Goal: Transaction & Acquisition: Purchase product/service

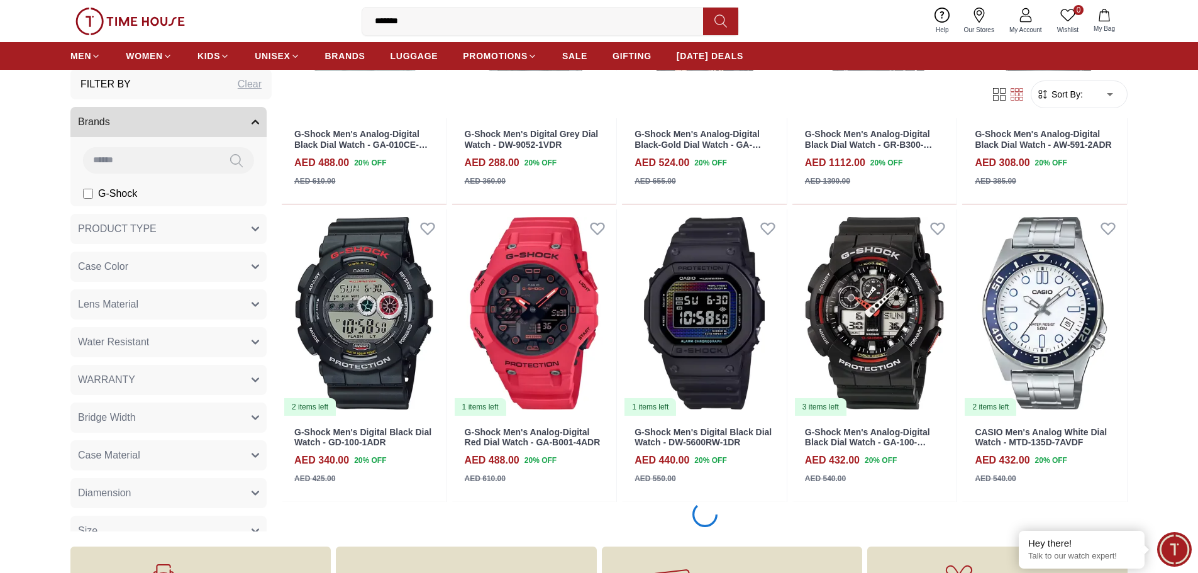
scroll to position [1069, 0]
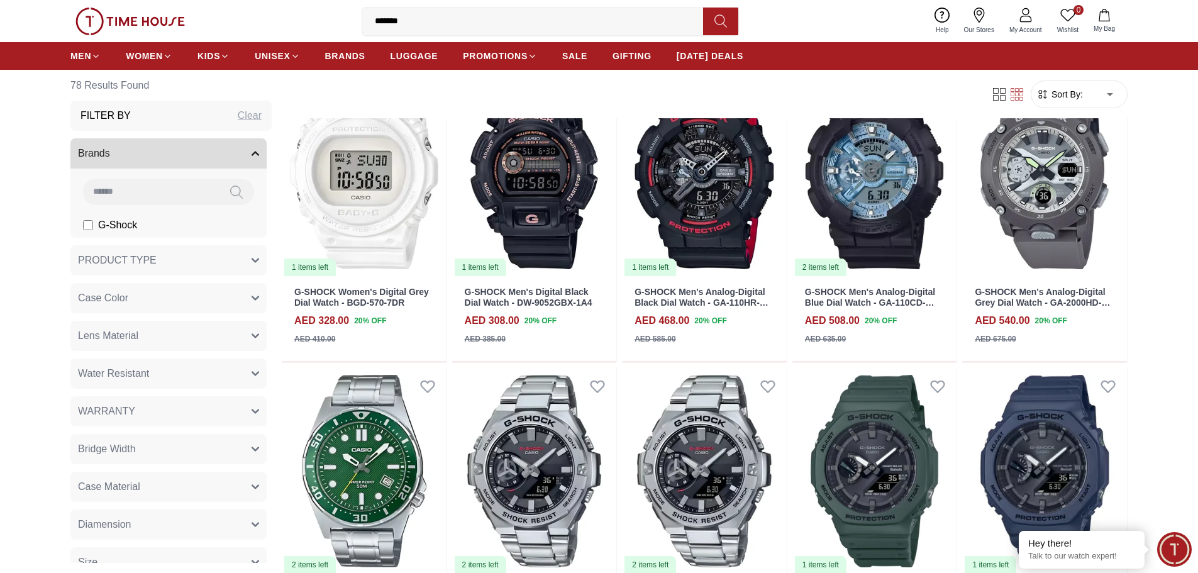
scroll to position [2704, 0]
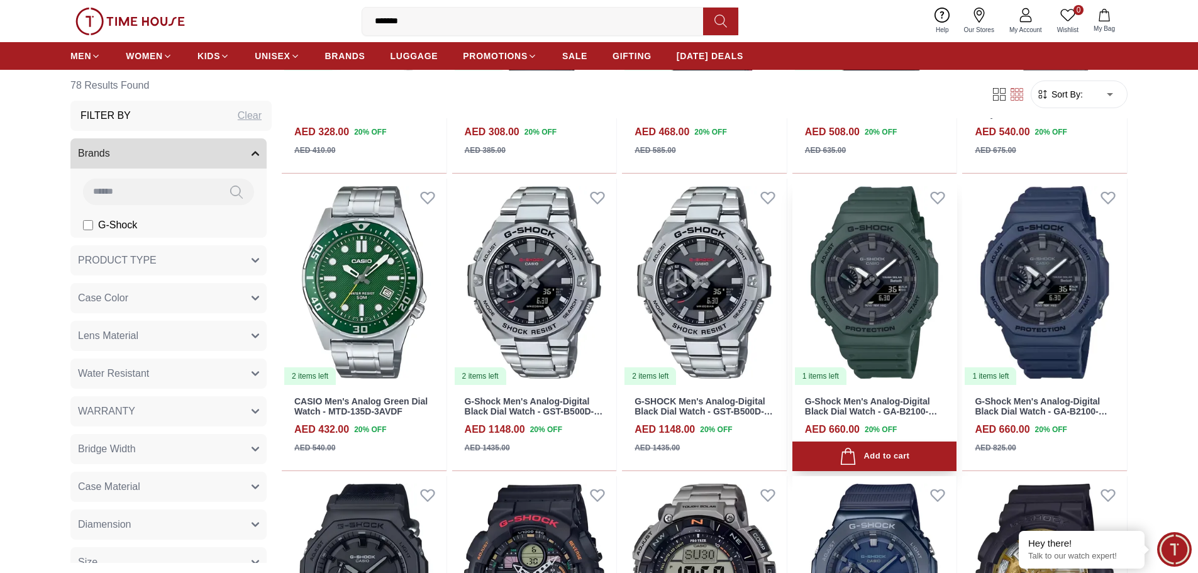
click at [869, 405] on link "G-Shock Men's Analog-Digital Black Dial Watch - GA-B2100-3ADR" at bounding box center [871, 411] width 132 height 31
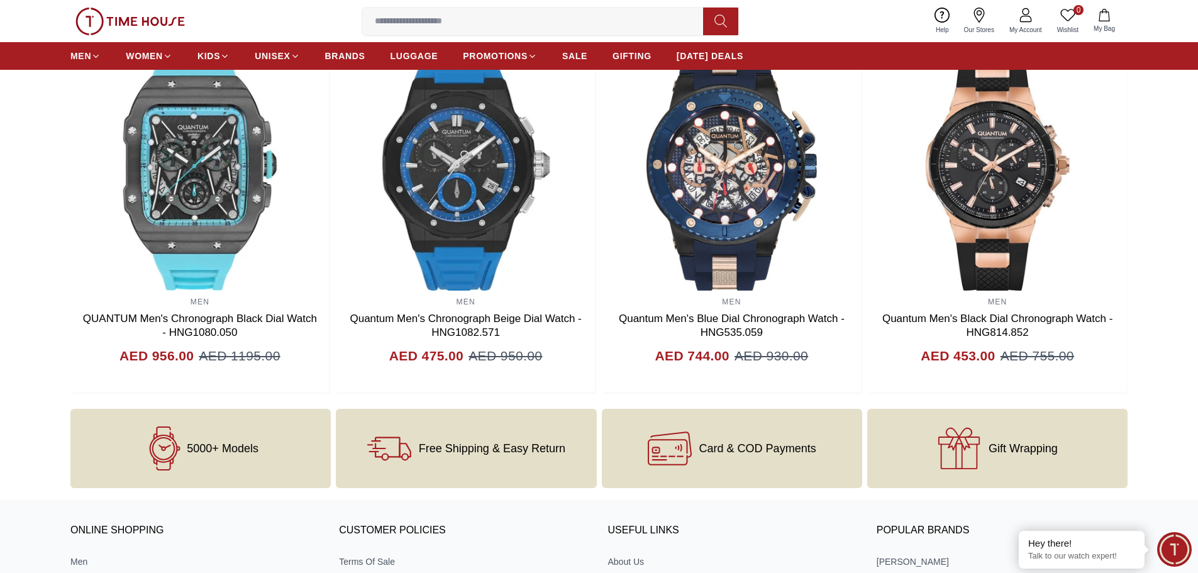
scroll to position [1446, 0]
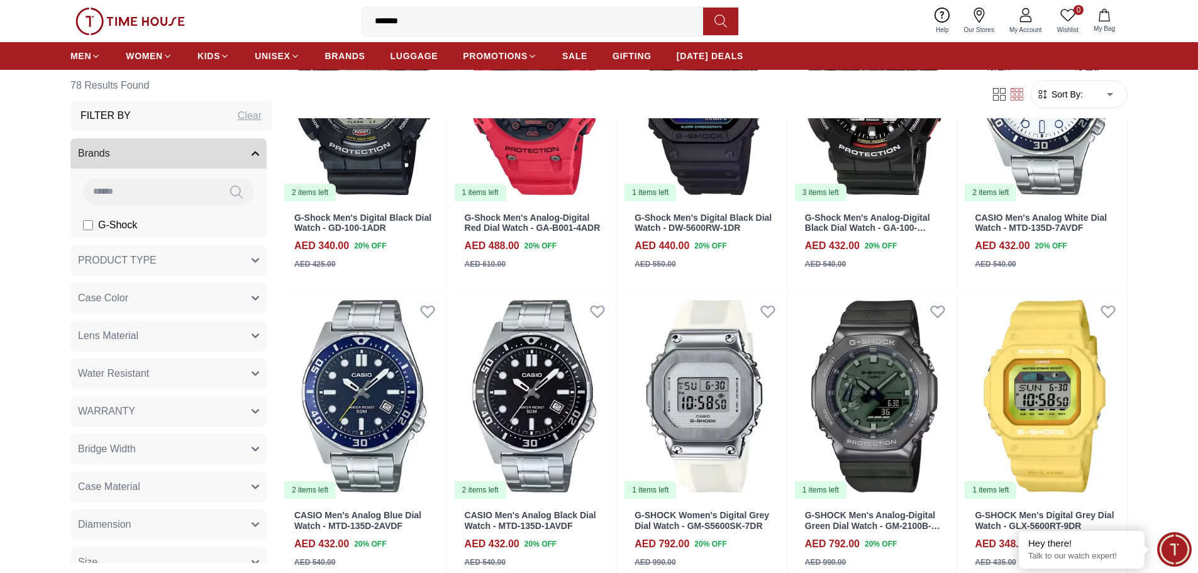
scroll to position [4765, 0]
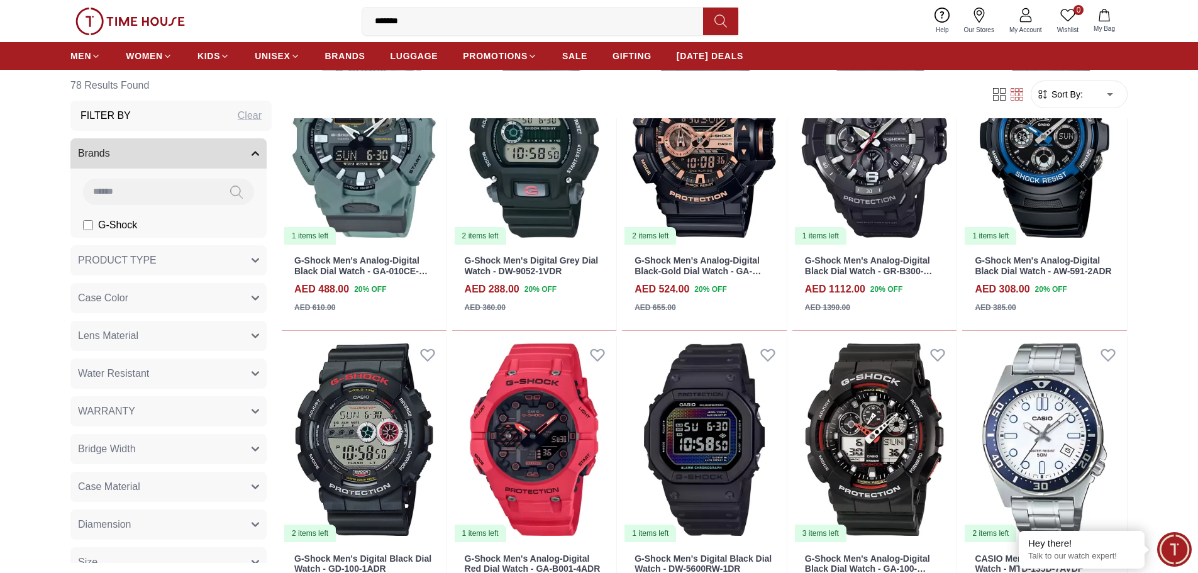
scroll to position [760, 0]
